Goal: Information Seeking & Learning: Learn about a topic

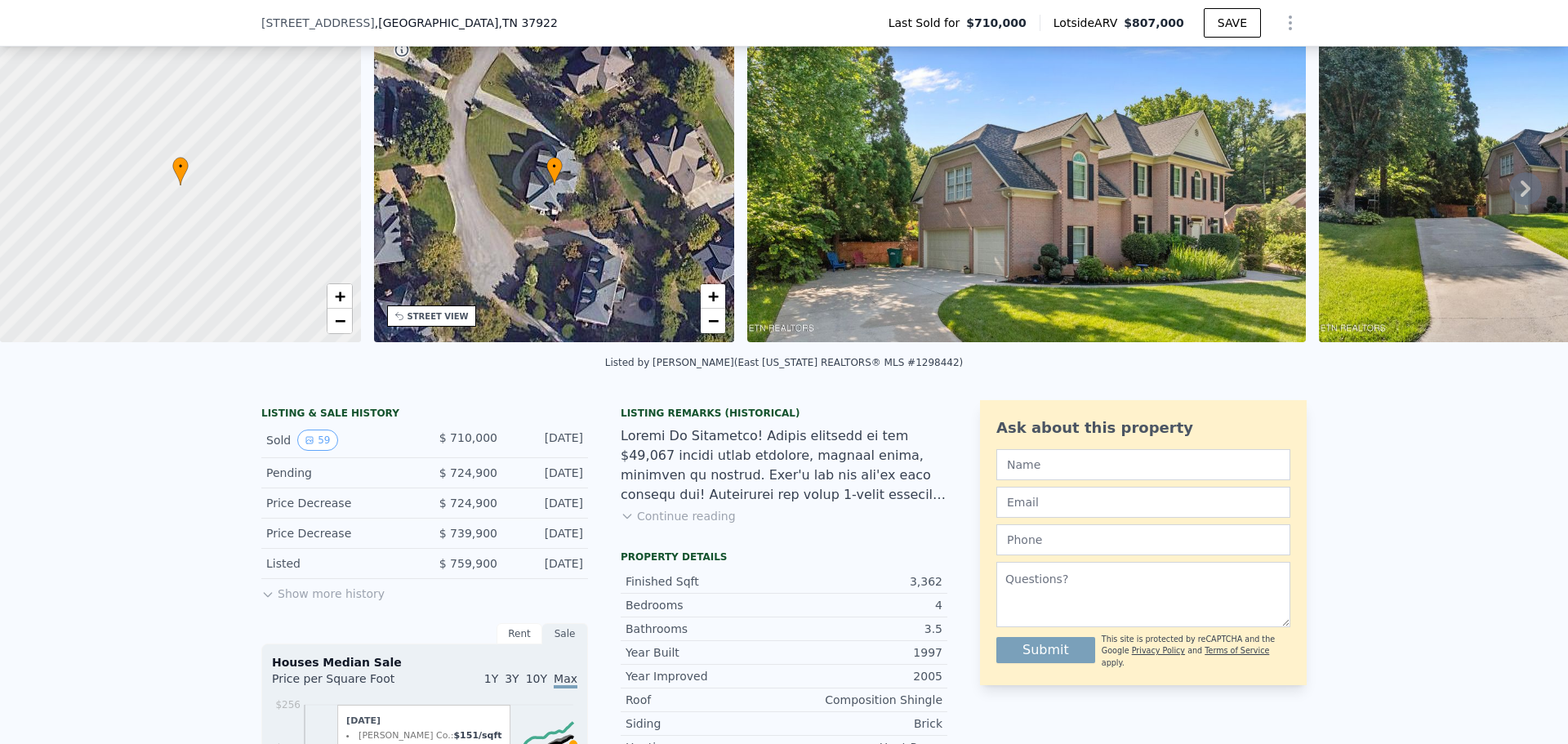
scroll to position [6, 0]
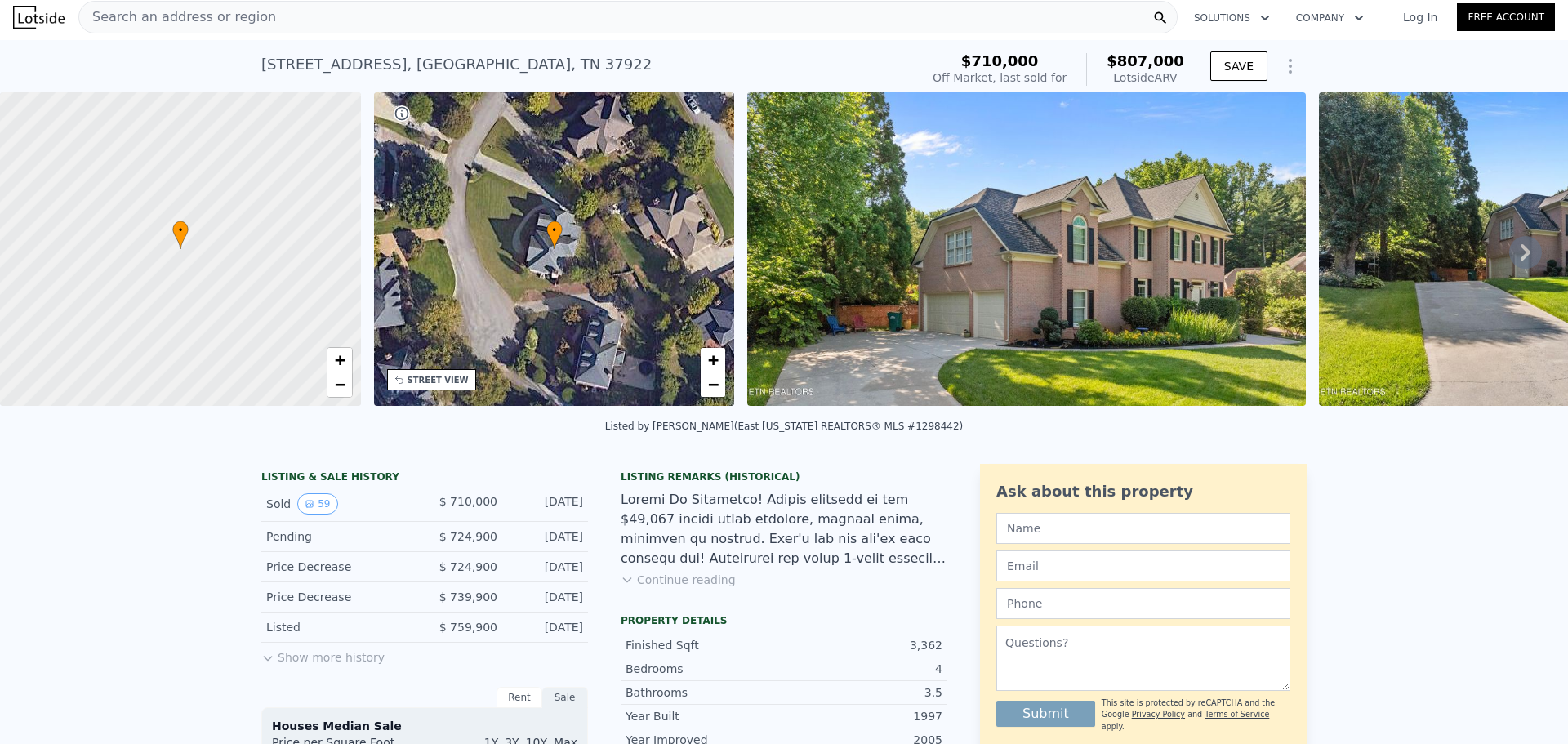
click at [311, 666] on button "Show more history" at bounding box center [322, 654] width 123 height 23
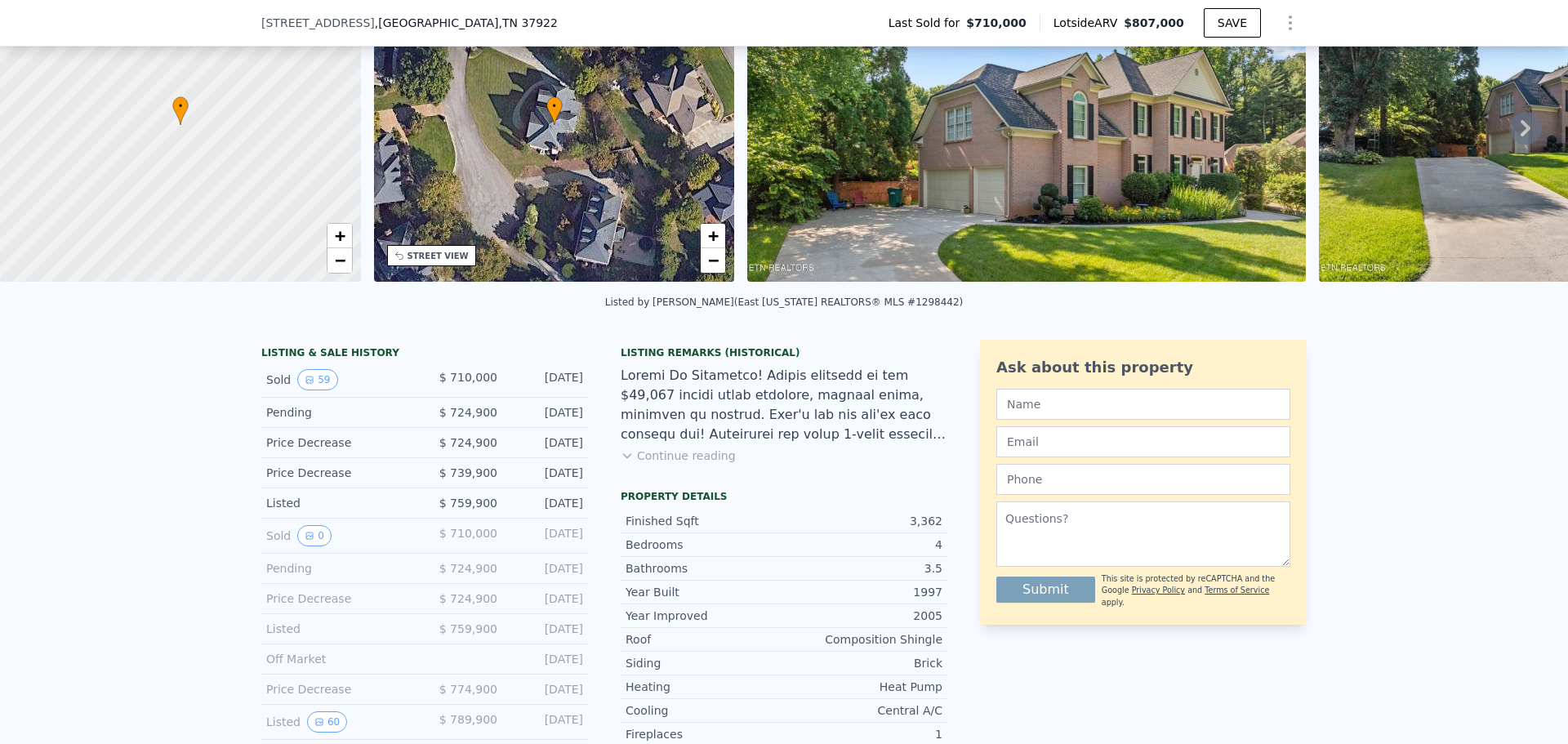
scroll to position [327, 0]
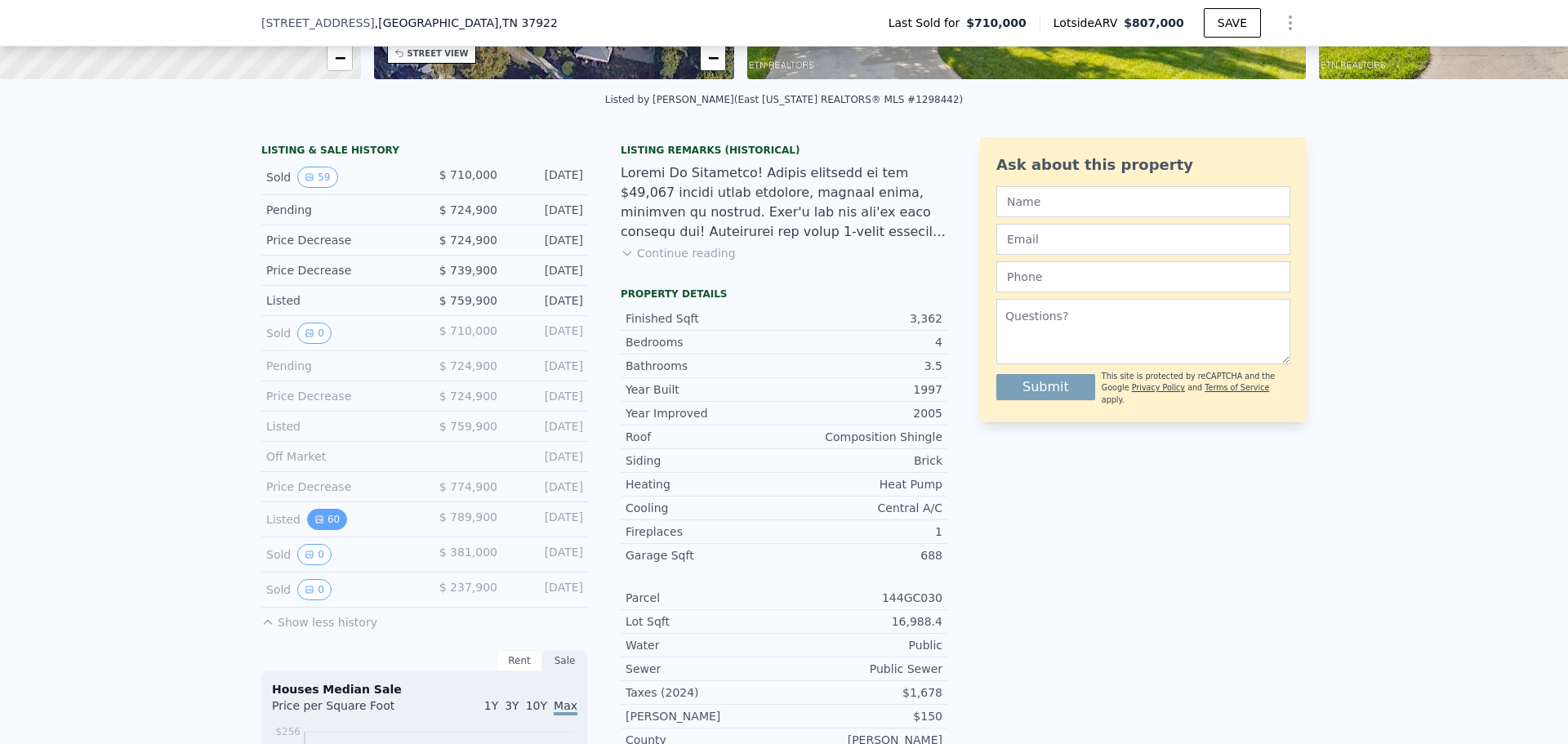
click at [326, 530] on button "60" at bounding box center [327, 519] width 40 height 21
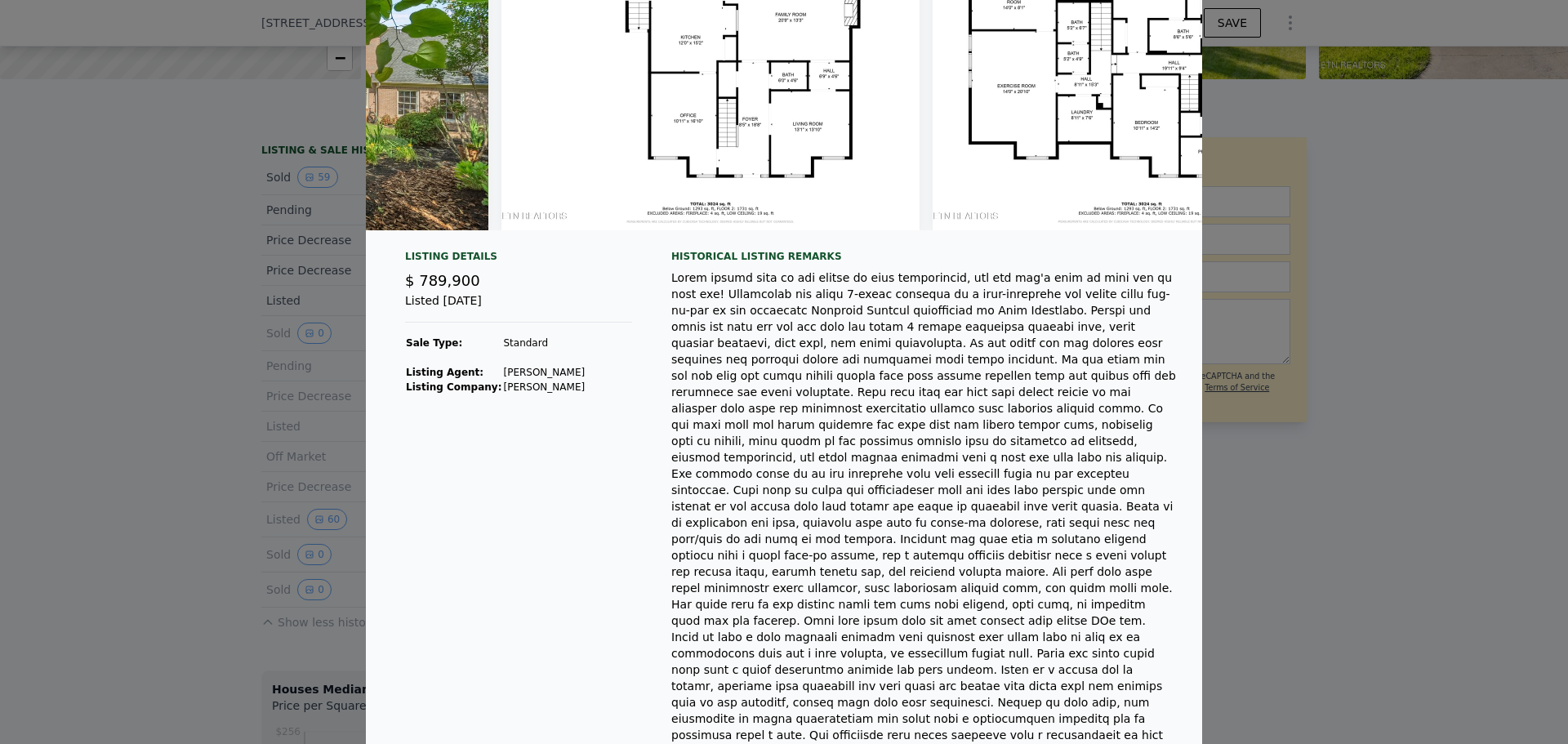
scroll to position [0, 0]
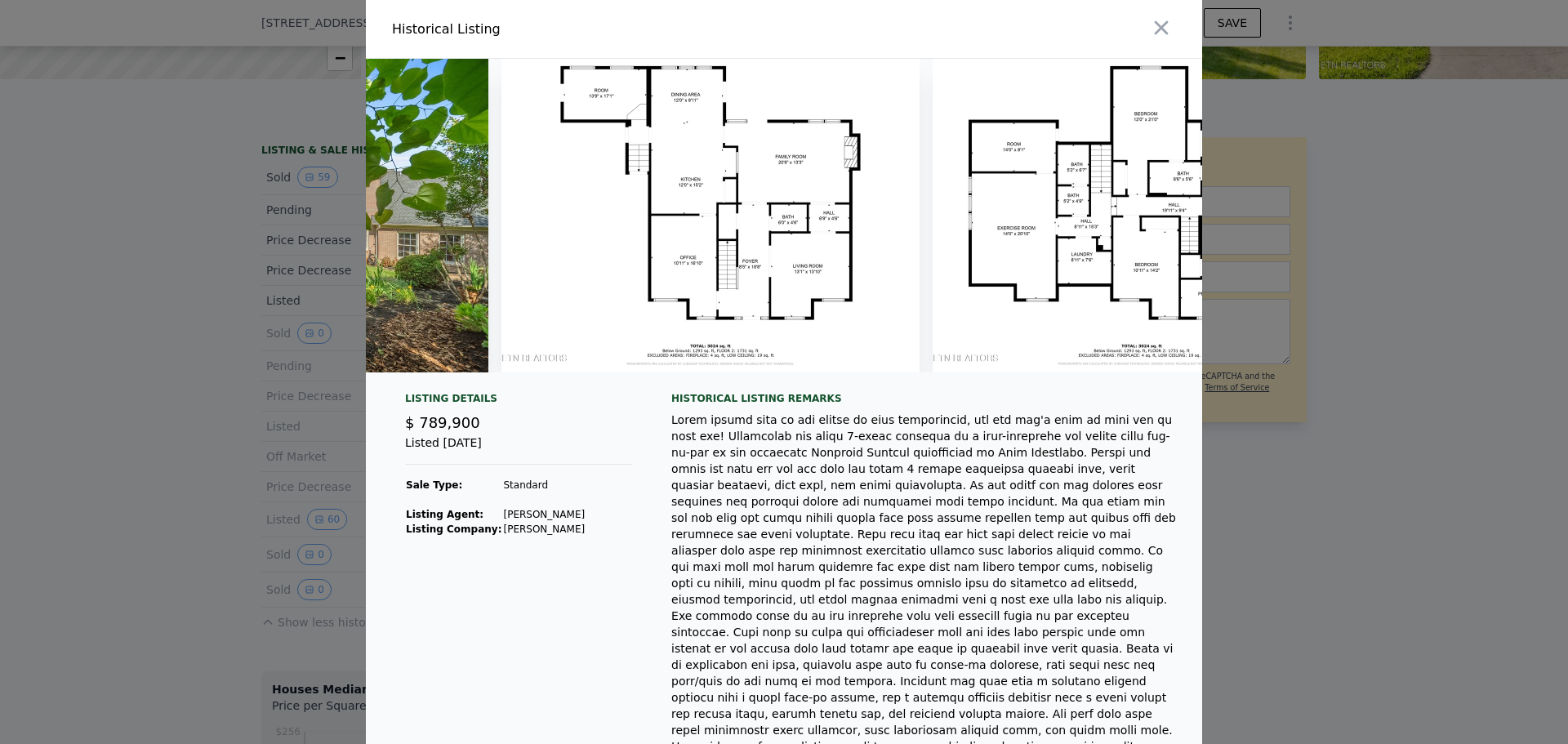
click at [1156, 28] on icon "button" at bounding box center [1161, 28] width 14 height 14
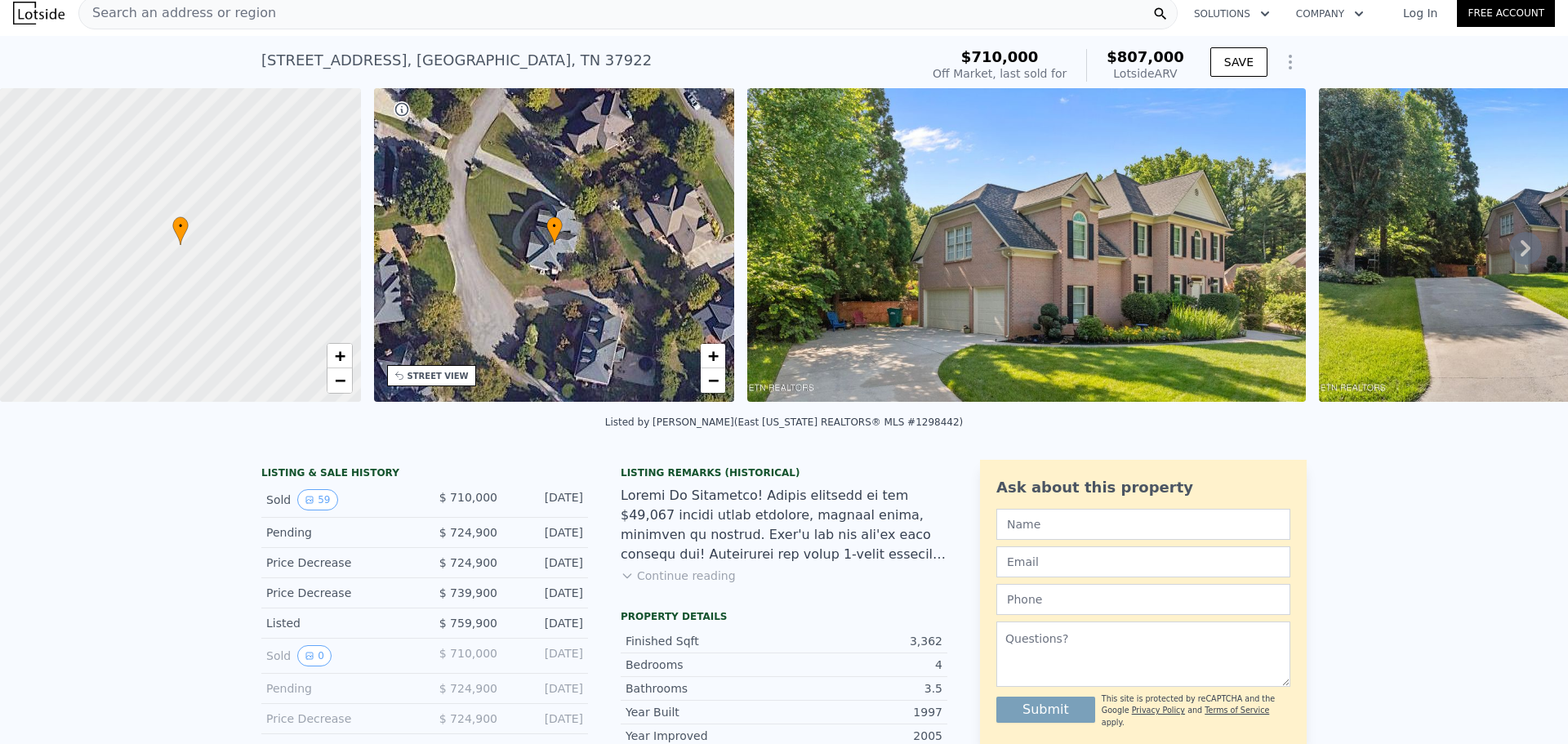
scroll to position [6, 0]
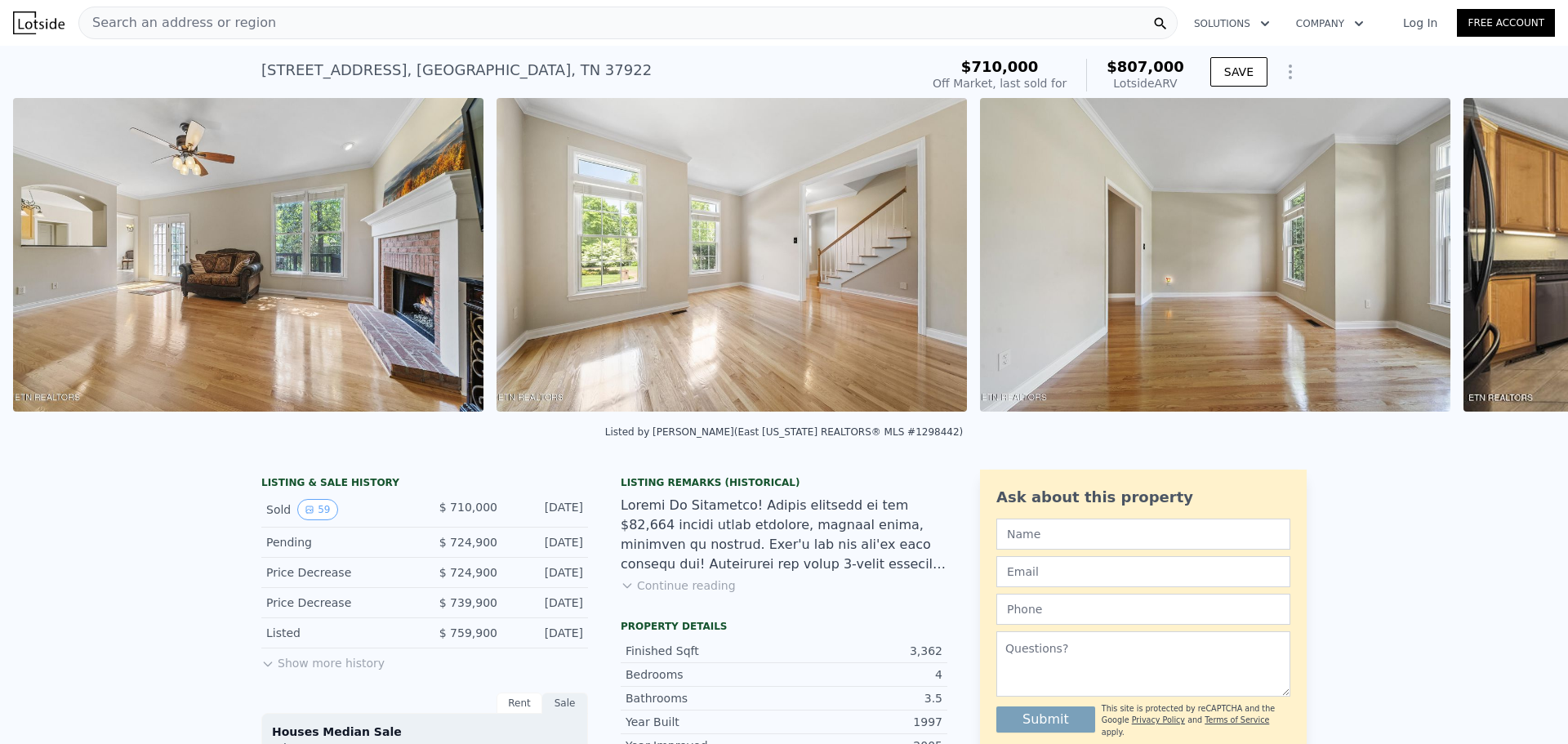
scroll to position [0, 6987]
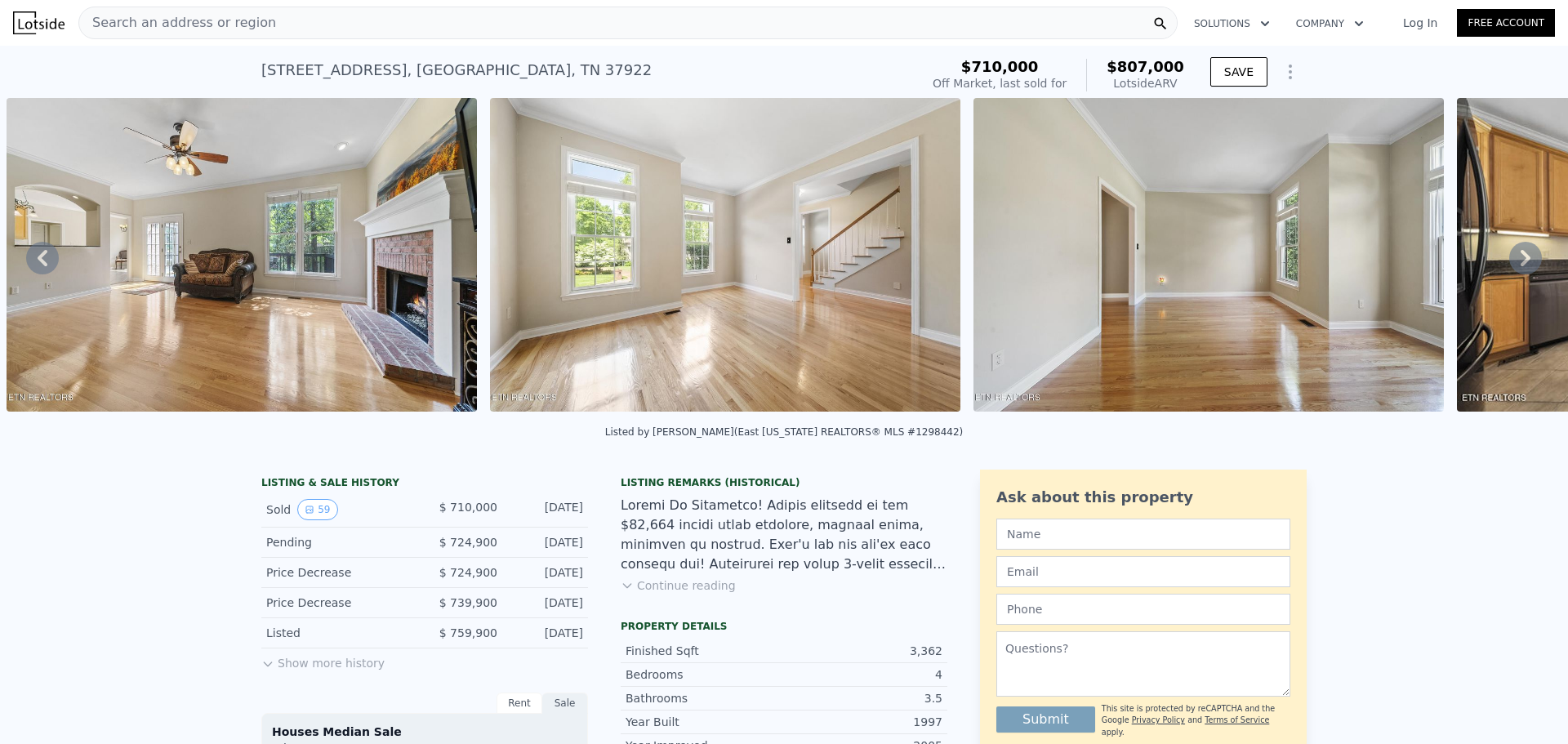
click at [780, 313] on img at bounding box center [725, 255] width 471 height 314
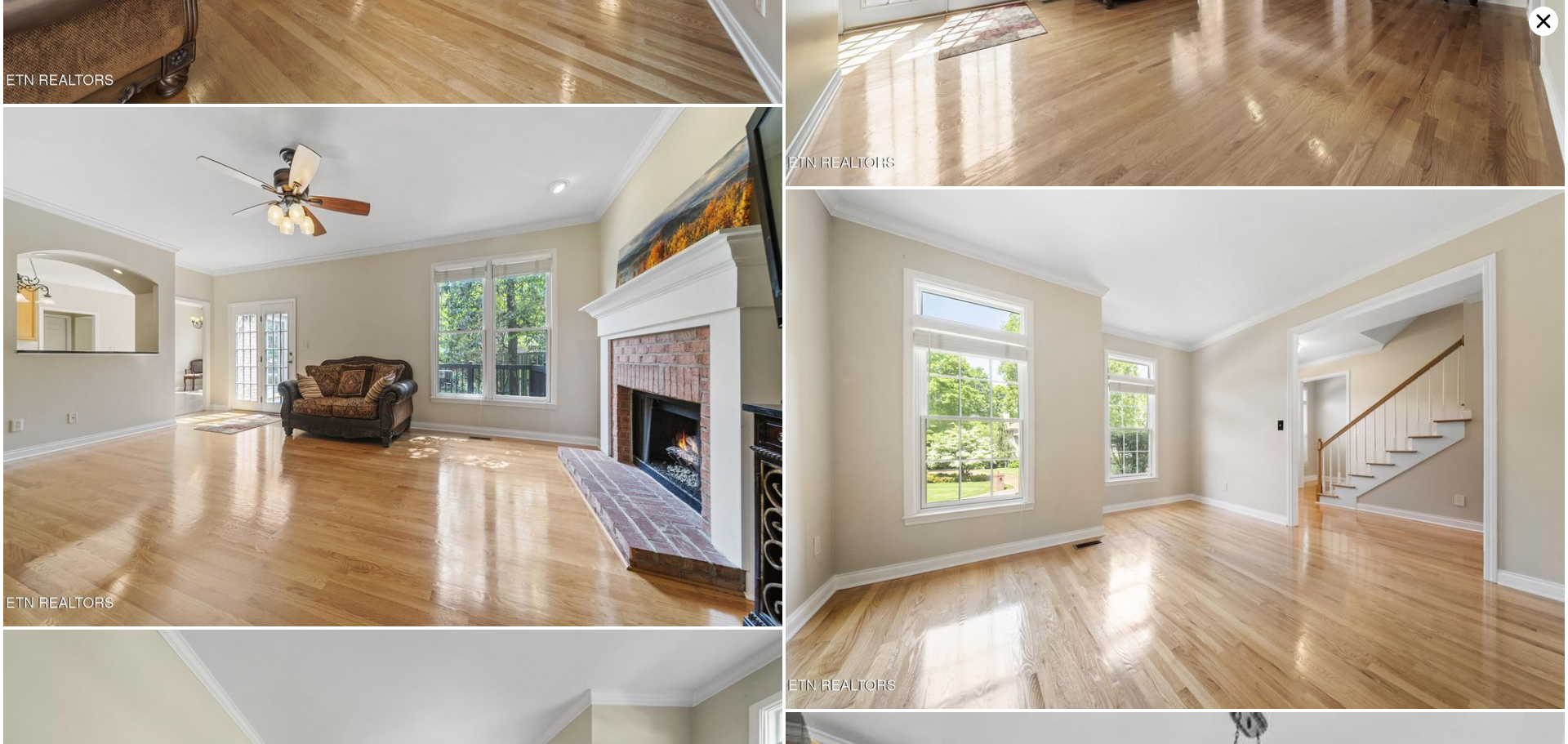
scroll to position [2952, 0]
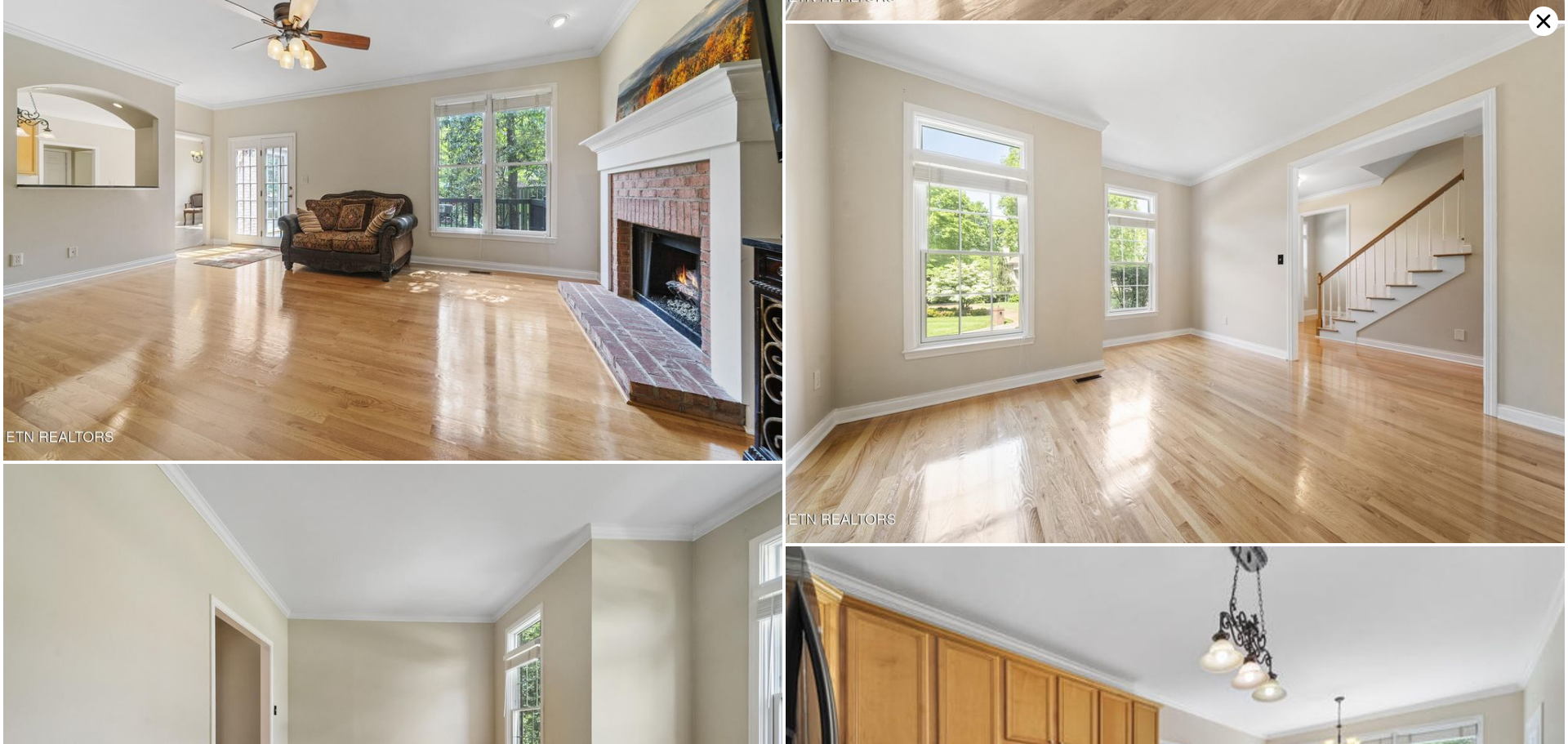
click at [987, 304] on img at bounding box center [1175, 284] width 780 height 520
